Goal: Task Accomplishment & Management: Use online tool/utility

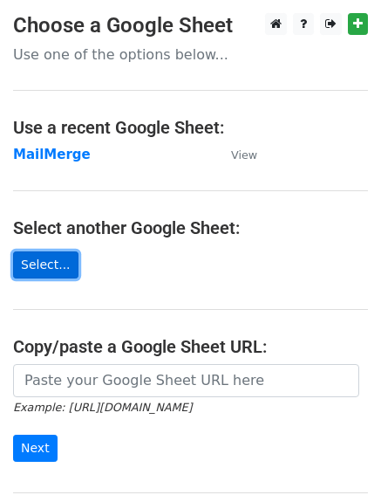
click at [24, 270] on link "Select..." at bounding box center [45, 264] width 65 height 27
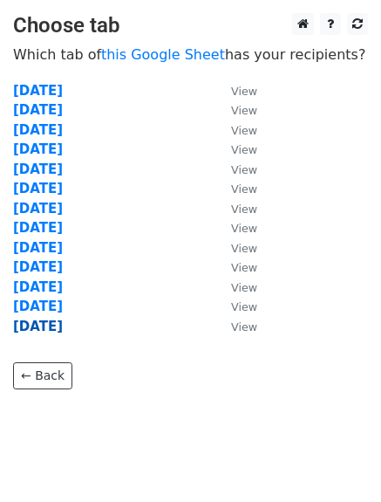
click at [63, 327] on strong "[DATE]" at bounding box center [38, 326] width 50 height 16
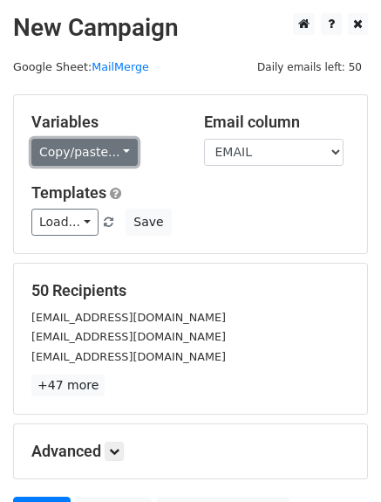
click at [56, 154] on link "Copy/paste..." at bounding box center [84, 152] width 106 height 27
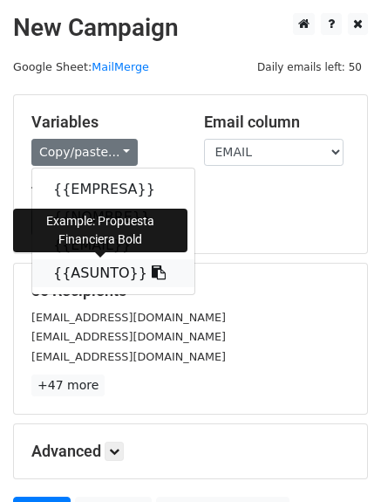
click at [71, 267] on link "{{ASUNTO}}" at bounding box center [113, 273] width 162 height 28
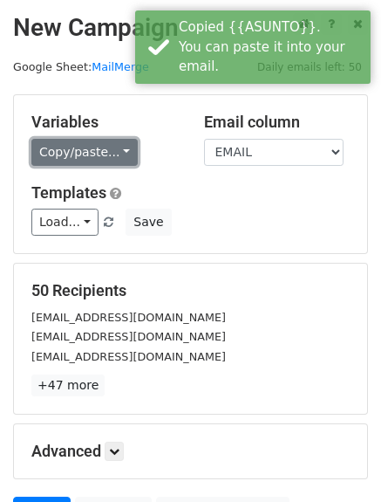
click at [54, 149] on link "Copy/paste..." at bounding box center [84, 152] width 106 height 27
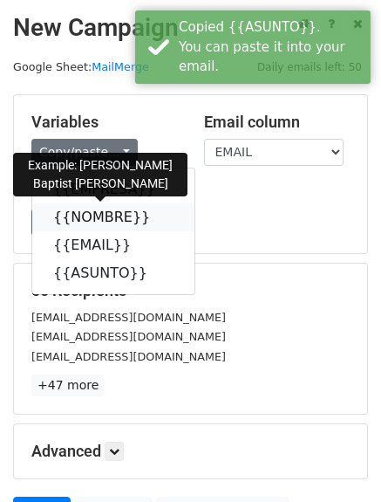
click at [91, 217] on link "{{NOMBRE}}" at bounding box center [113, 217] width 162 height 28
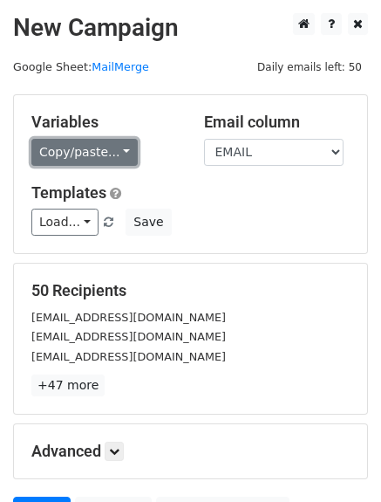
click at [96, 156] on link "Copy/paste..." at bounding box center [84, 152] width 106 height 27
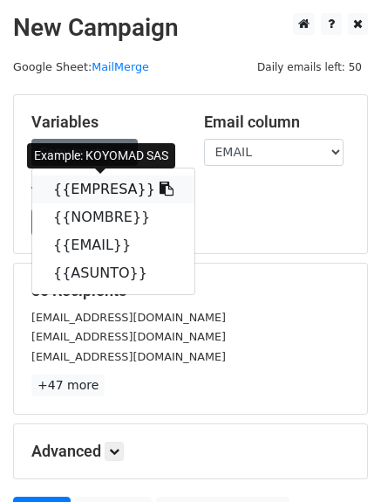
click at [79, 188] on link "{{EMPRESA}}" at bounding box center [113, 189] width 162 height 28
